Goal: Find specific page/section: Find specific page/section

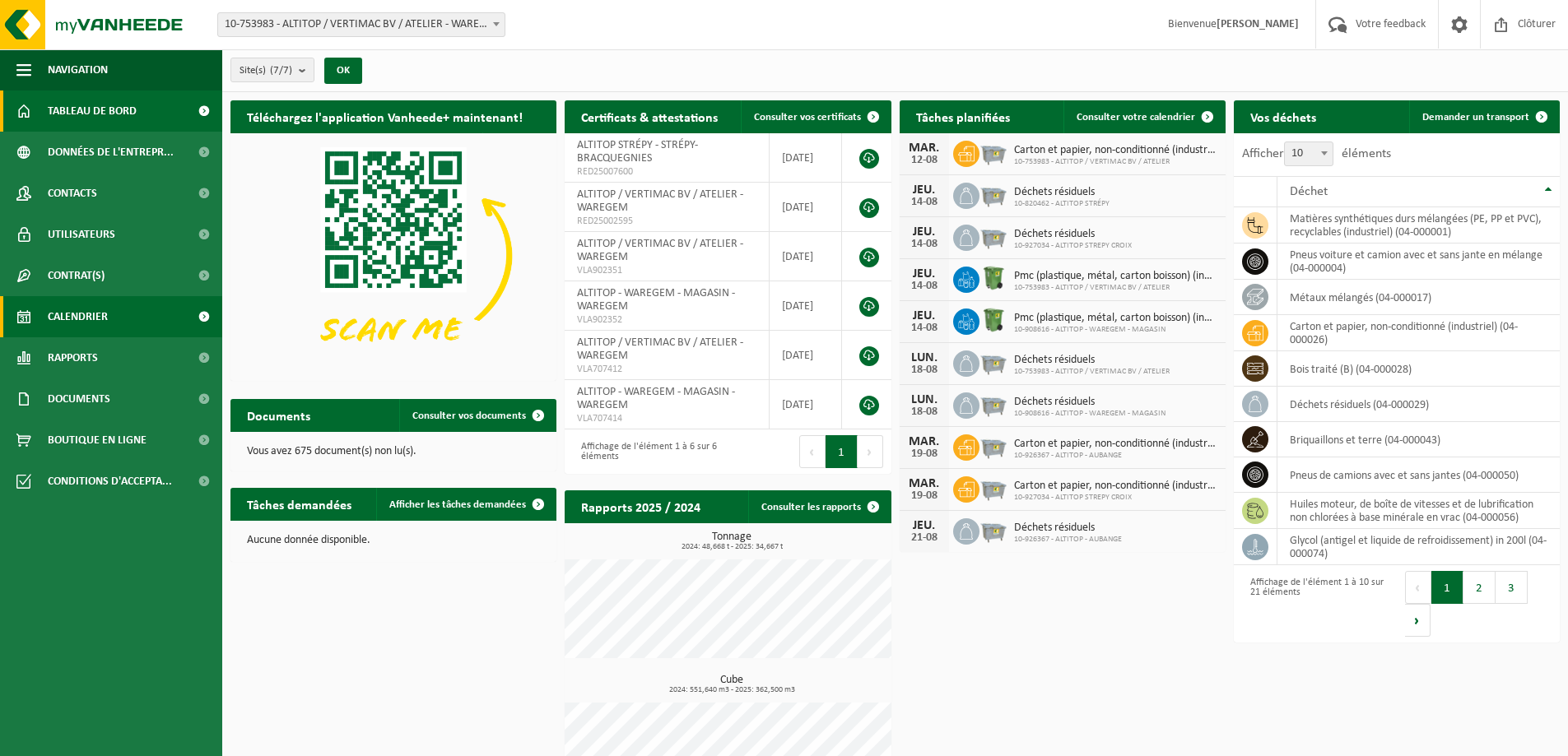
click at [100, 319] on span "Calendrier" at bounding box center [77, 317] width 60 height 41
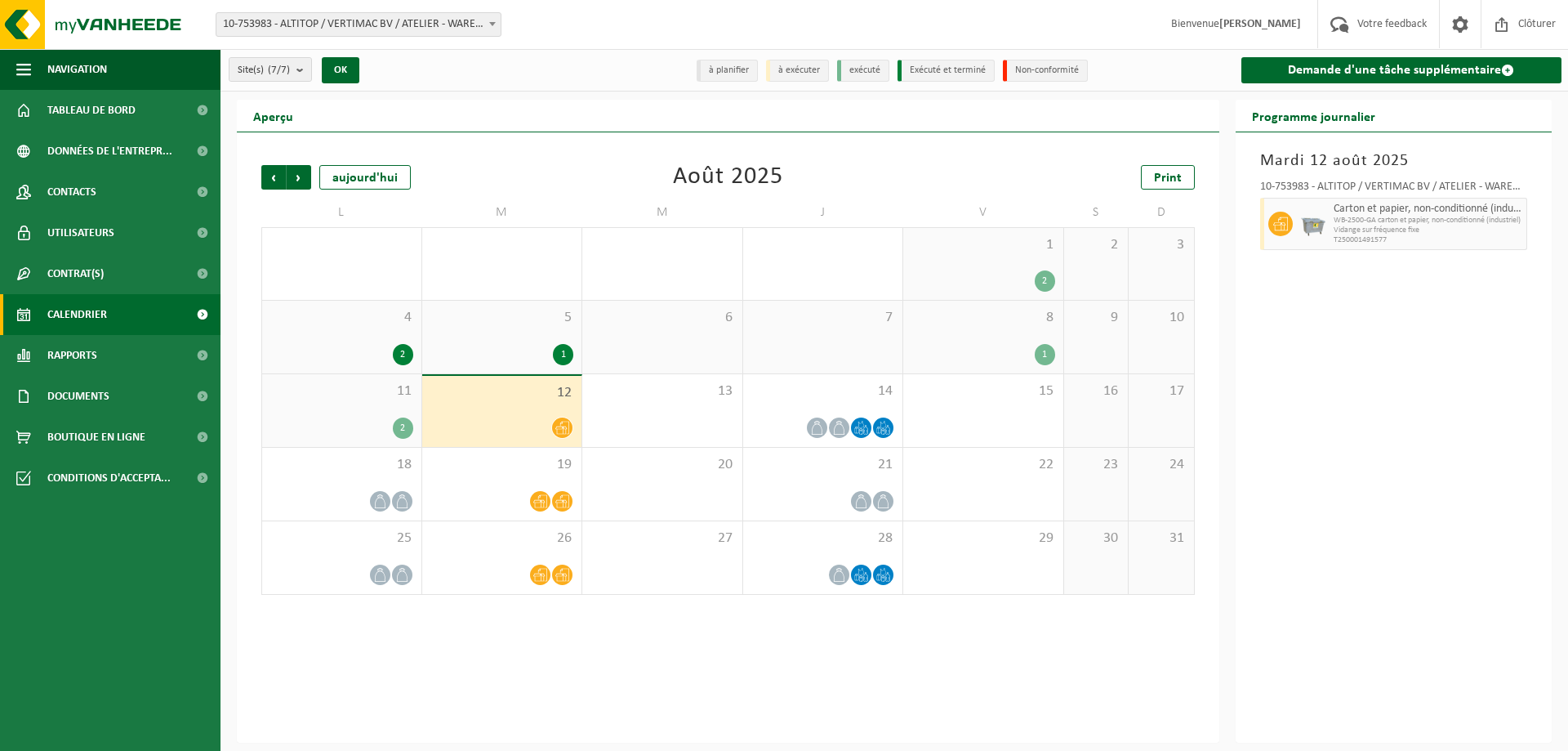
click at [749, 677] on div "Précédent Suivant aujourd'hui Août 2025 Print L M M J V S D 28 2 29 2 30 4 31 4…" at bounding box center [728, 437] width 983 height 611
click at [431, 23] on span "10-753983 - ALTITOP / VERTIMAC BV / ATELIER - WAREGEM" at bounding box center [359, 25] width 284 height 23
